Goal: Find specific page/section

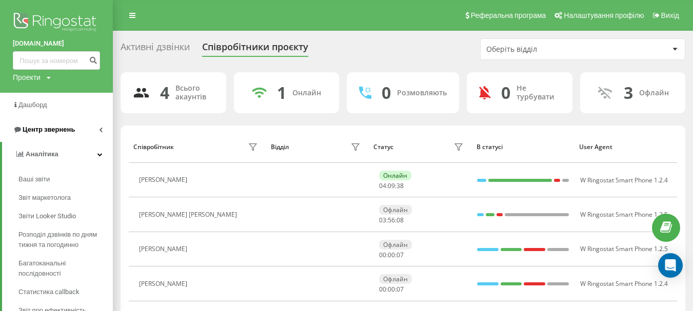
click at [35, 129] on span "Центр звернень" at bounding box center [49, 130] width 52 height 8
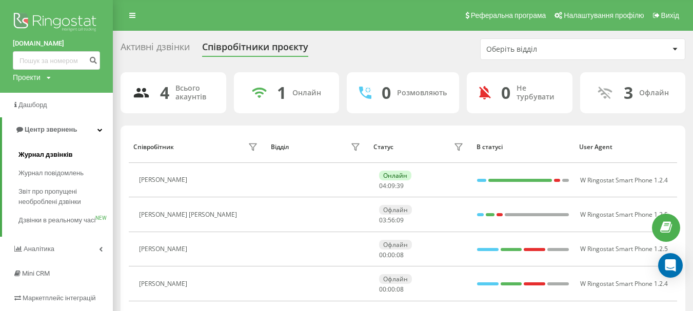
click at [35, 158] on span "Журнал дзвінків" at bounding box center [45, 155] width 54 height 10
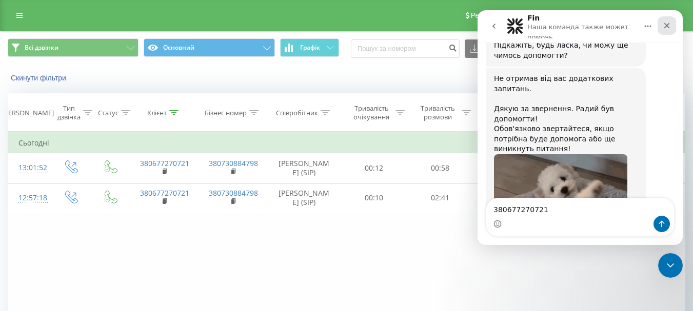
click at [666, 24] on icon "Закрыть" at bounding box center [667, 26] width 8 height 8
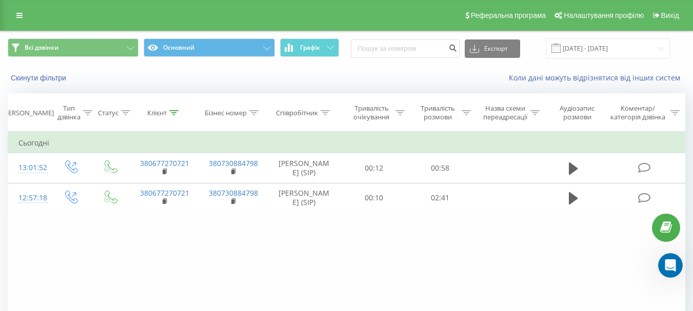
scroll to position [1427, 0]
